Goal: Obtain resource: Download file/media

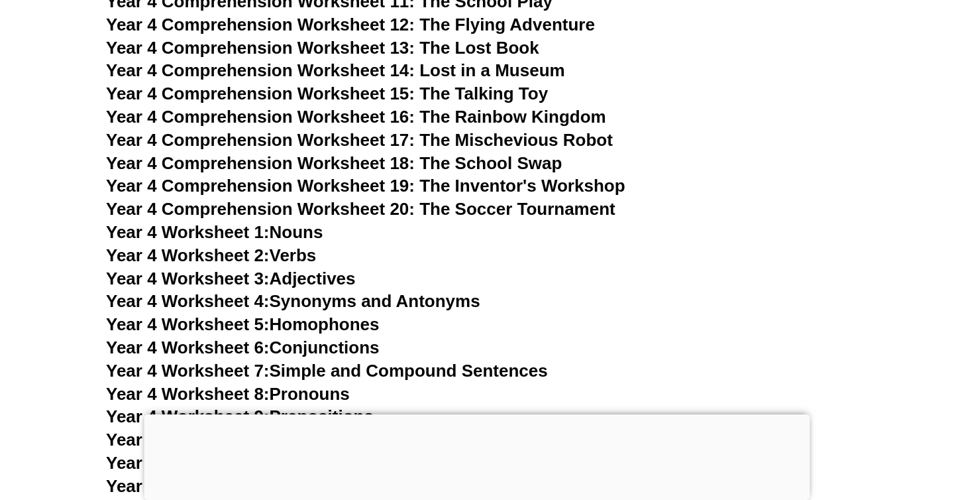
scroll to position [6001, 0]
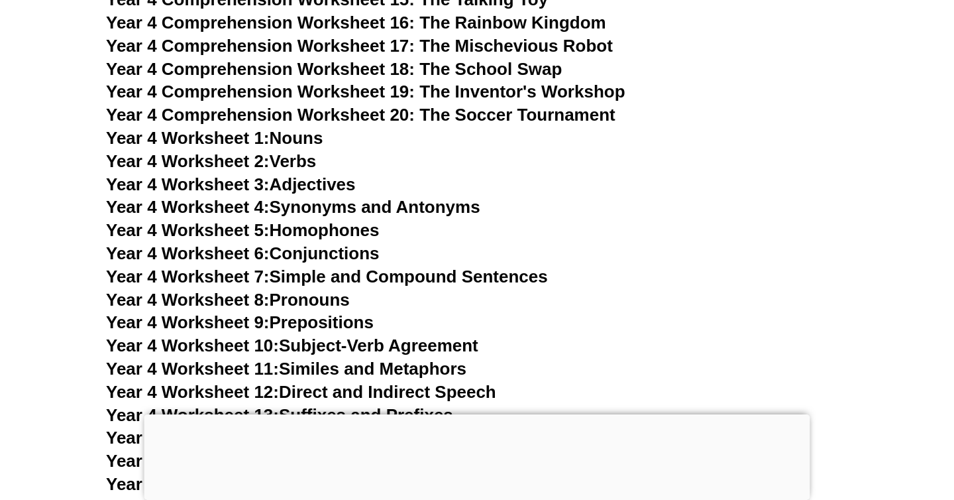
click at [264, 205] on span "Year 4 Worksheet 4:" at bounding box center [188, 207] width 164 height 20
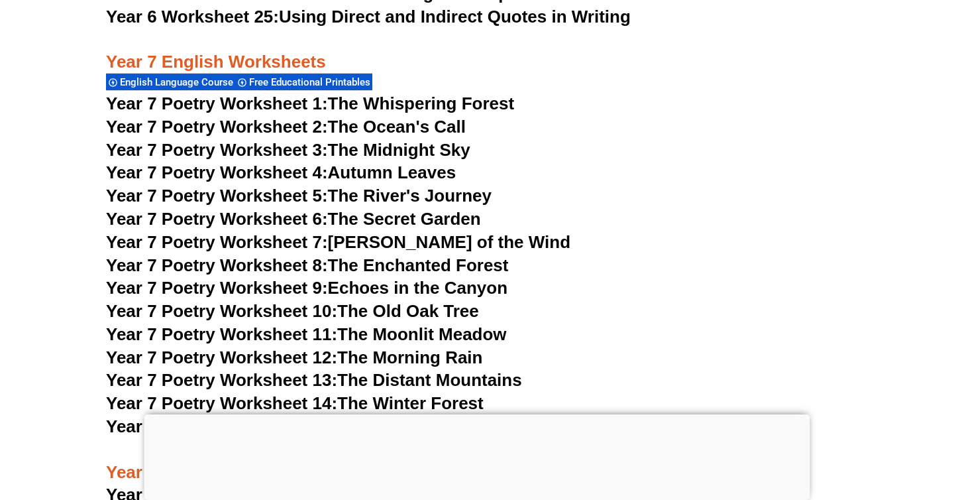
scroll to position [8546, 0]
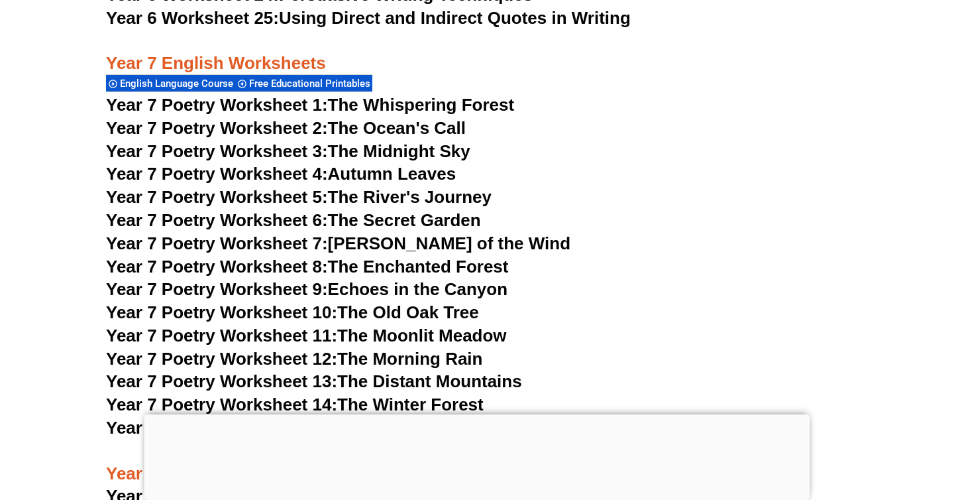
click at [297, 164] on span "Year 7 Poetry Worksheet 4:" at bounding box center [217, 174] width 222 height 20
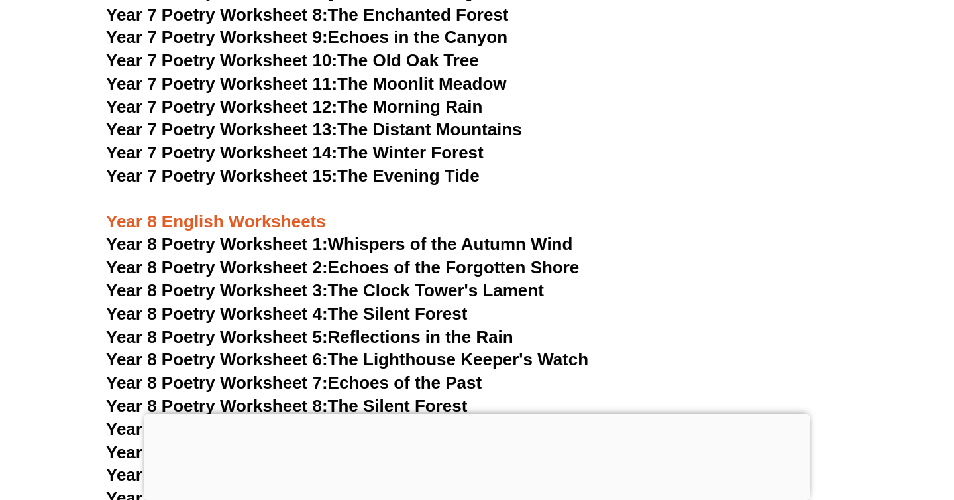
scroll to position [8974, 0]
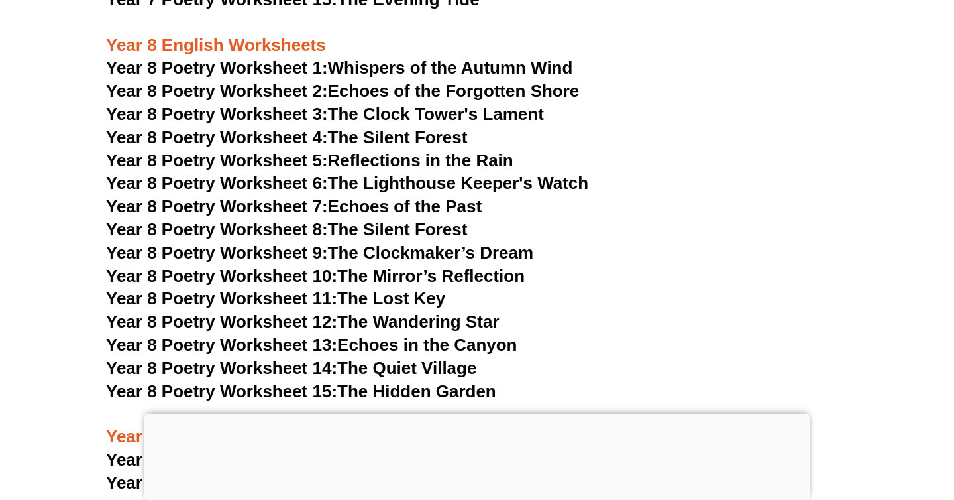
click at [313, 173] on span "Year 8 Poetry Worksheet 6:" at bounding box center [217, 183] width 222 height 20
